Goal: Book appointment/travel/reservation

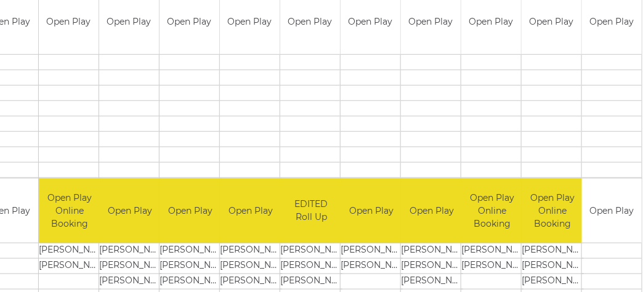
scroll to position [137, 78]
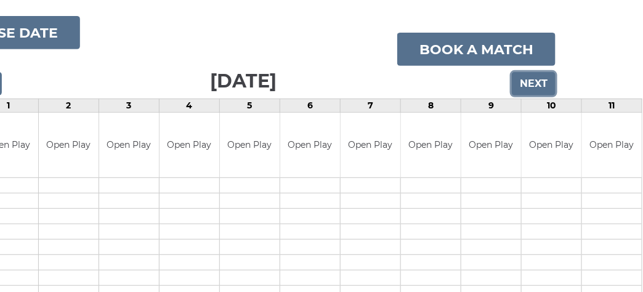
click at [535, 87] on input "Next" at bounding box center [534, 83] width 44 height 23
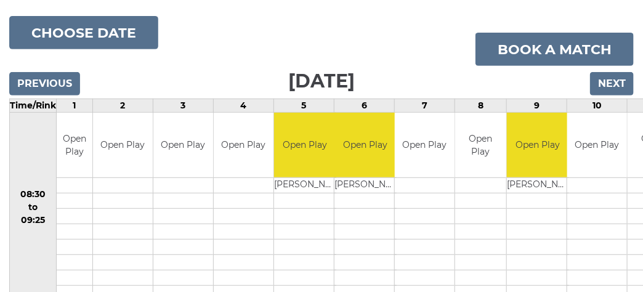
scroll to position [75, 0]
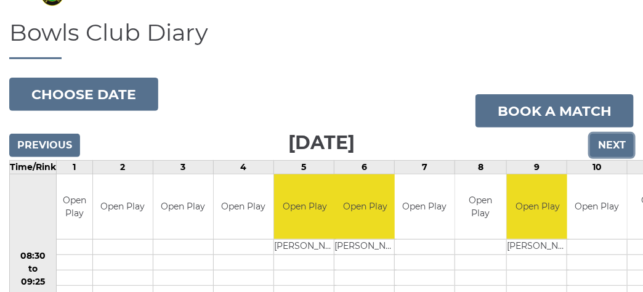
click at [608, 150] on input "Next" at bounding box center [612, 145] width 44 height 23
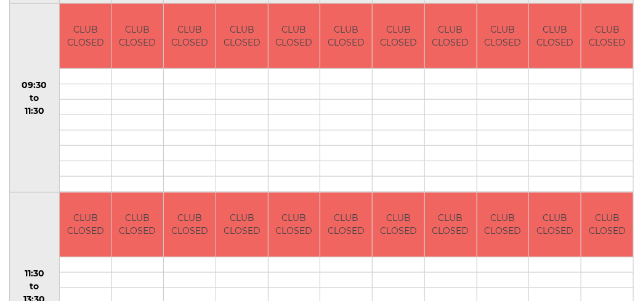
scroll to position [123, 0]
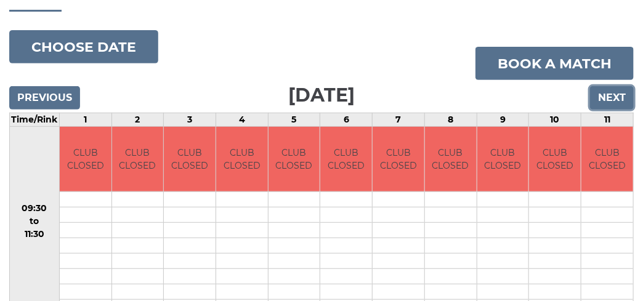
click at [608, 95] on input "Next" at bounding box center [612, 97] width 44 height 23
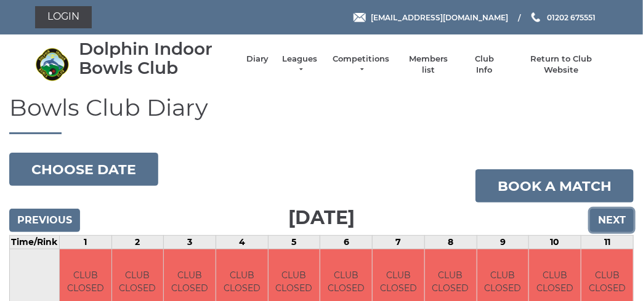
click at [612, 218] on input "Next" at bounding box center [612, 220] width 44 height 23
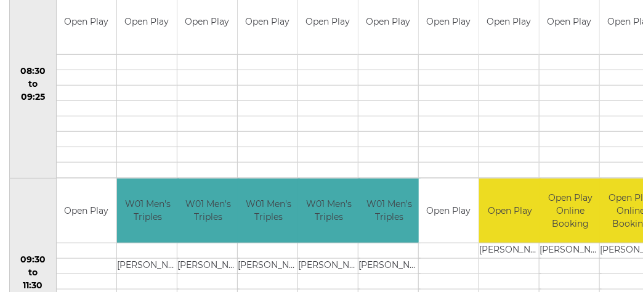
scroll to position [14, 0]
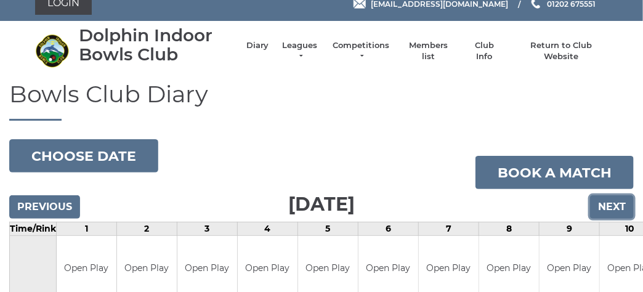
click at [602, 204] on input "Next" at bounding box center [612, 206] width 44 height 23
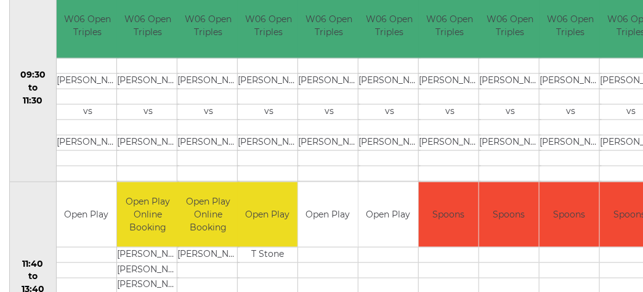
scroll to position [137, 0]
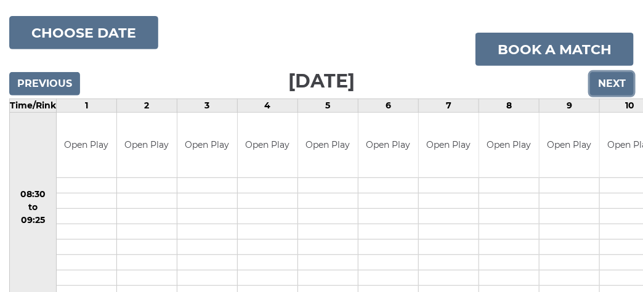
click at [602, 85] on input "Next" at bounding box center [612, 83] width 44 height 23
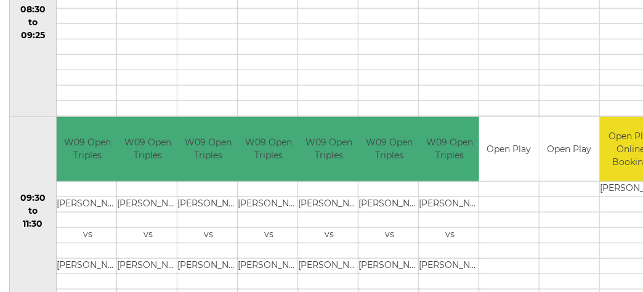
scroll to position [137, 0]
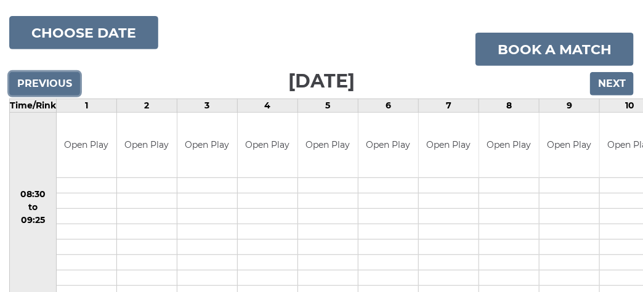
click at [41, 87] on input "Previous" at bounding box center [44, 83] width 71 height 23
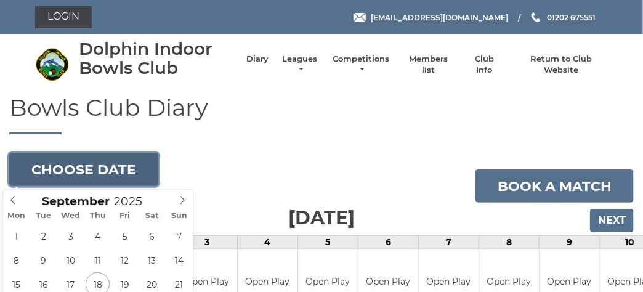
click at [128, 163] on button "Choose date" at bounding box center [83, 169] width 149 height 33
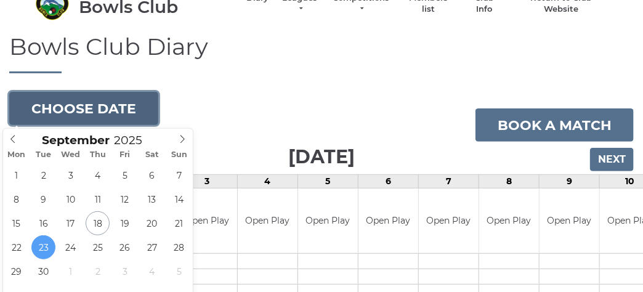
scroll to position [123, 0]
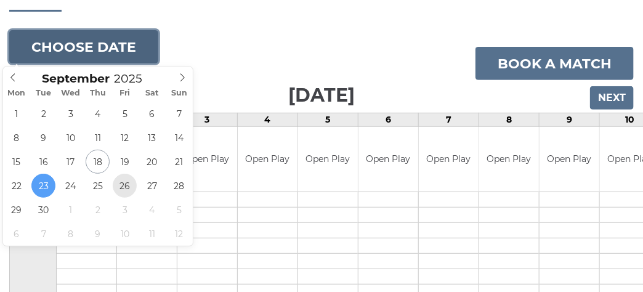
type input "2025-09-26"
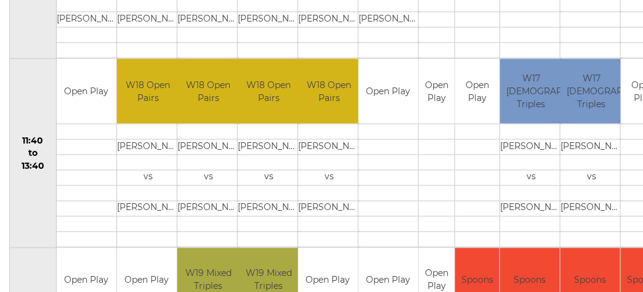
scroll to position [137, 0]
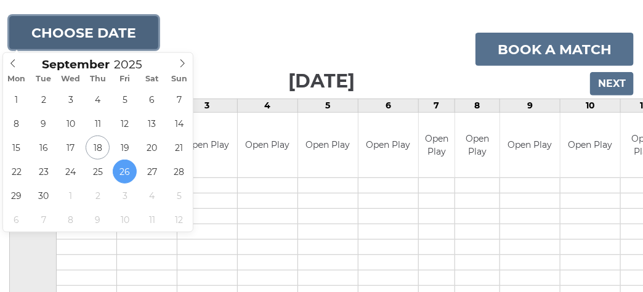
click at [107, 33] on button "Choose date" at bounding box center [83, 32] width 149 height 33
type input "2025-10-03"
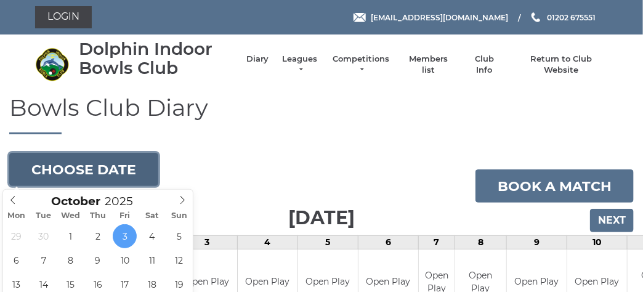
click at [112, 164] on button "Choose date" at bounding box center [83, 169] width 149 height 33
type input "[DATE]"
click at [134, 172] on button "Choose date" at bounding box center [83, 169] width 149 height 33
type input "2025-10-04"
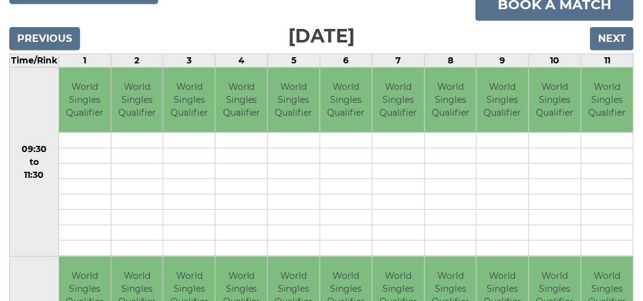
scroll to position [58, 0]
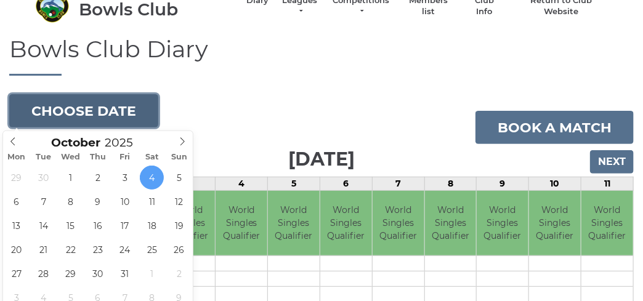
click at [124, 107] on button "Choose date" at bounding box center [83, 110] width 149 height 33
type input "[DATE]"
